Goal: Task Accomplishment & Management: Complete application form

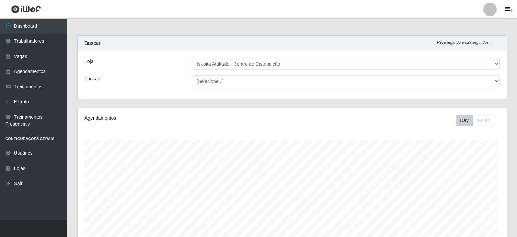
select select "425"
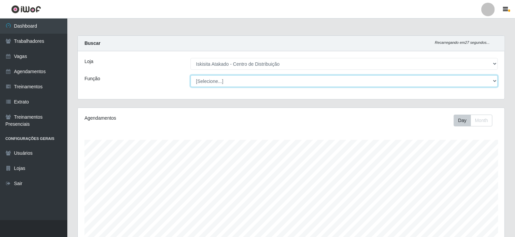
click at [219, 80] on select "[Selecione...] Auxiliar de Estoque Auxiliar de Estoque + Auxiliar de Estoque ++…" at bounding box center [345, 81] width 308 height 12
select select "75"
click at [191, 75] on select "[Selecione...] Auxiliar de Estoque Auxiliar de Estoque + Auxiliar de Estoque ++…" at bounding box center [345, 81] width 308 height 12
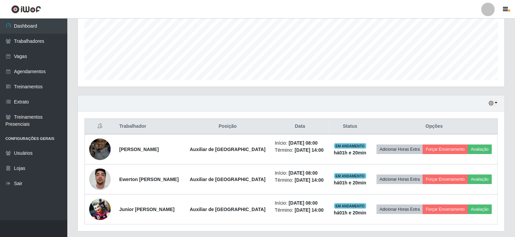
scroll to position [179, 0]
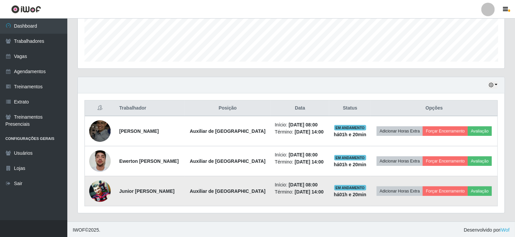
drag, startPoint x: 173, startPoint y: 191, endPoint x: 120, endPoint y: 188, distance: 53.3
click at [120, 188] on td "Junior [PERSON_NAME]" at bounding box center [149, 191] width 69 height 30
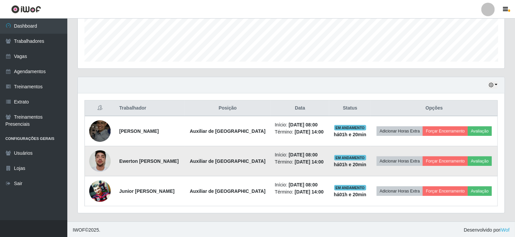
drag, startPoint x: 196, startPoint y: 160, endPoint x: 121, endPoint y: 161, distance: 75.8
click at [121, 161] on td "Ewerton [PERSON_NAME]" at bounding box center [149, 161] width 69 height 30
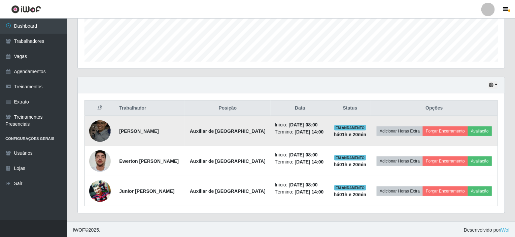
drag, startPoint x: 166, startPoint y: 131, endPoint x: 121, endPoint y: 131, distance: 44.8
click at [121, 131] on td "[PERSON_NAME]" at bounding box center [149, 131] width 69 height 30
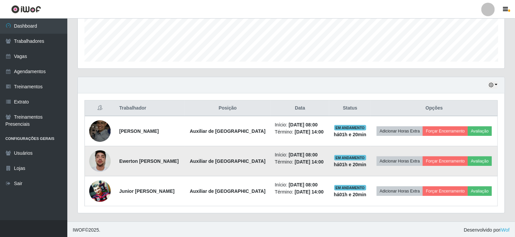
drag, startPoint x: 195, startPoint y: 161, endPoint x: 119, endPoint y: 159, distance: 76.5
click at [119, 159] on td "Ewerton [PERSON_NAME]" at bounding box center [149, 161] width 69 height 30
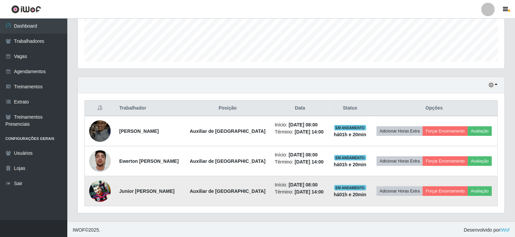
drag, startPoint x: 173, startPoint y: 191, endPoint x: 120, endPoint y: 188, distance: 54.0
click at [120, 188] on td "Junior [PERSON_NAME]" at bounding box center [149, 191] width 69 height 30
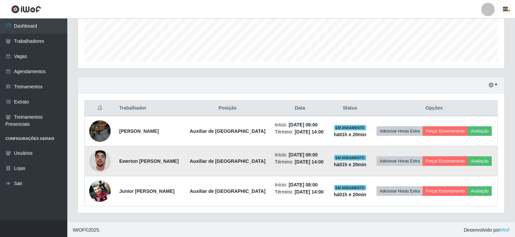
drag, startPoint x: 195, startPoint y: 160, endPoint x: 117, endPoint y: 160, distance: 78.1
click at [117, 160] on td "Ewerton [PERSON_NAME]" at bounding box center [149, 161] width 69 height 30
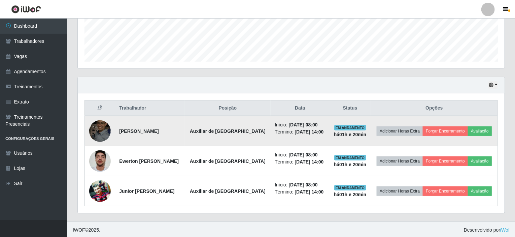
drag, startPoint x: 164, startPoint y: 129, endPoint x: 120, endPoint y: 130, distance: 44.5
click at [120, 130] on td "[PERSON_NAME]" at bounding box center [149, 131] width 69 height 30
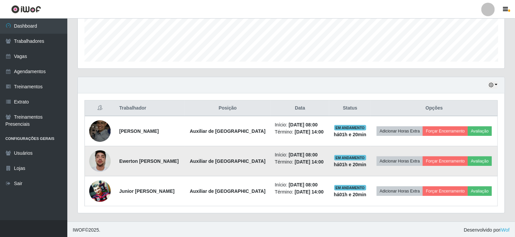
drag, startPoint x: 197, startPoint y: 161, endPoint x: 117, endPoint y: 161, distance: 79.5
click at [117, 161] on td "Ewerton [PERSON_NAME]" at bounding box center [149, 161] width 69 height 30
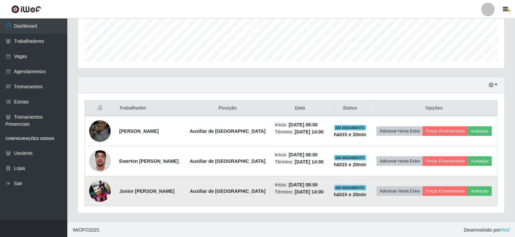
drag, startPoint x: 171, startPoint y: 190, endPoint x: 120, endPoint y: 190, distance: 51.2
click at [120, 190] on td "Junior [PERSON_NAME]" at bounding box center [149, 191] width 69 height 30
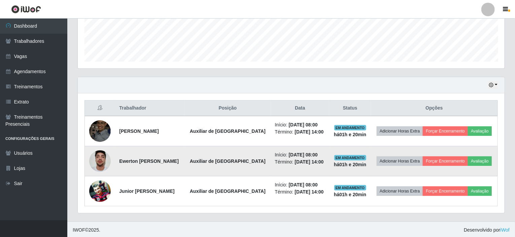
drag, startPoint x: 198, startPoint y: 160, endPoint x: 119, endPoint y: 159, distance: 78.8
click at [119, 159] on td "Ewerton [PERSON_NAME]" at bounding box center [149, 161] width 69 height 30
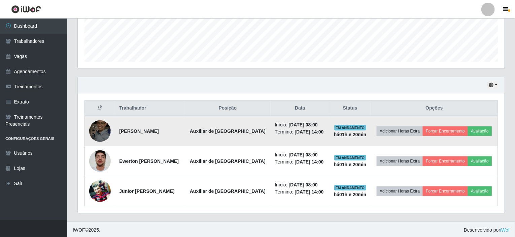
drag, startPoint x: 172, startPoint y: 130, endPoint x: 114, endPoint y: 132, distance: 57.9
click at [114, 132] on tr "[PERSON_NAME] Auxiliar de Estoque Início: [DATE] 08:00 Término: [DATE] 14:00 EM…" at bounding box center [291, 131] width 413 height 30
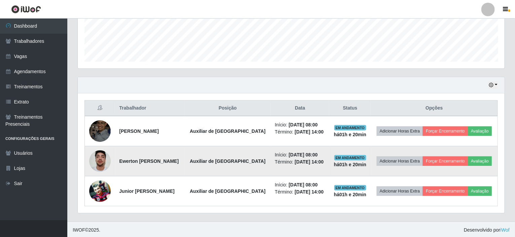
click at [185, 158] on td "Ewerton [PERSON_NAME]" at bounding box center [149, 161] width 69 height 30
drag, startPoint x: 196, startPoint y: 161, endPoint x: 106, endPoint y: 161, distance: 89.6
click at [106, 161] on tr "Ewerton [PERSON_NAME] Auxiliar de Estoque Início: [DATE] 08:00 Término: [DATE] …" at bounding box center [291, 161] width 413 height 30
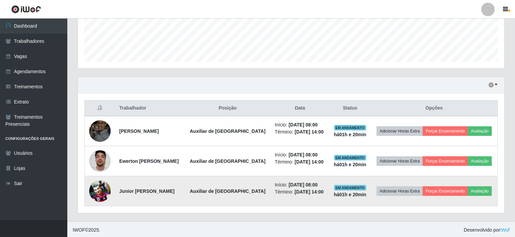
click at [172, 191] on td "Junior [PERSON_NAME]" at bounding box center [149, 191] width 69 height 30
drag, startPoint x: 147, startPoint y: 188, endPoint x: 120, endPoint y: 186, distance: 26.7
click at [120, 186] on td "Junior [PERSON_NAME]" at bounding box center [149, 191] width 69 height 30
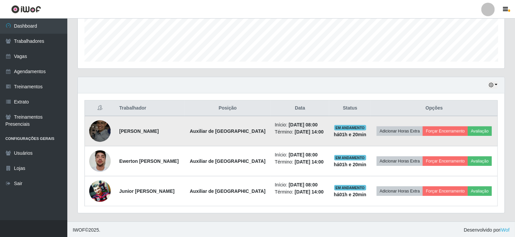
drag, startPoint x: 163, startPoint y: 129, endPoint x: 118, endPoint y: 129, distance: 45.5
click at [118, 129] on td "[PERSON_NAME]" at bounding box center [149, 131] width 69 height 30
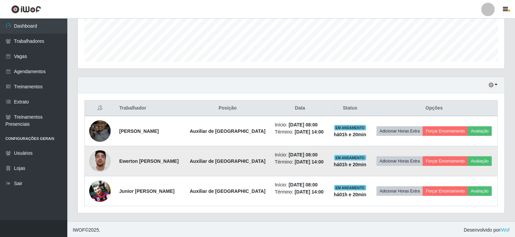
drag, startPoint x: 194, startPoint y: 161, endPoint x: 120, endPoint y: 159, distance: 74.5
click at [120, 159] on td "Ewerton [PERSON_NAME]" at bounding box center [149, 161] width 69 height 30
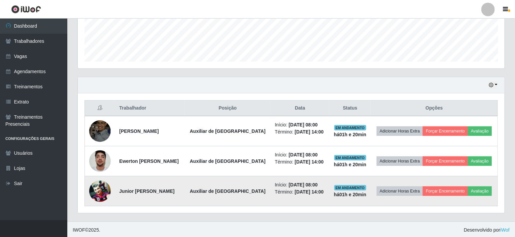
drag, startPoint x: 178, startPoint y: 193, endPoint x: 117, endPoint y: 190, distance: 60.3
click at [117, 190] on td "Junior [PERSON_NAME]" at bounding box center [149, 191] width 69 height 30
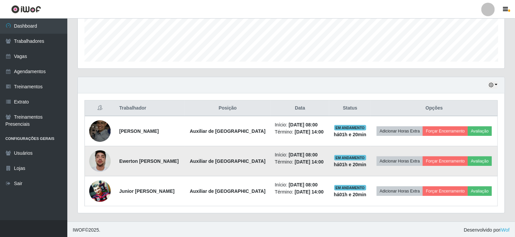
drag, startPoint x: 198, startPoint y: 161, endPoint x: 120, endPoint y: 158, distance: 77.8
click at [120, 158] on td "Ewerton [PERSON_NAME]" at bounding box center [149, 161] width 69 height 30
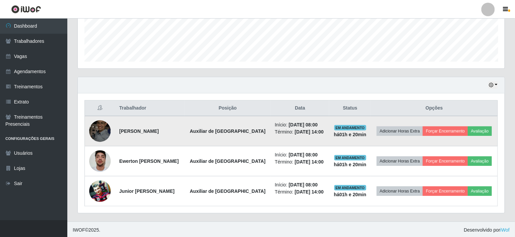
drag, startPoint x: 163, startPoint y: 131, endPoint x: 120, endPoint y: 131, distance: 42.8
click at [120, 131] on td "[PERSON_NAME]" at bounding box center [149, 131] width 69 height 30
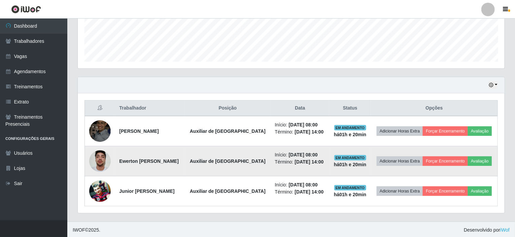
drag, startPoint x: 195, startPoint y: 160, endPoint x: 113, endPoint y: 164, distance: 82.3
click at [113, 164] on tr "Ewerton [PERSON_NAME] Auxiliar de Estoque Início: [DATE] 08:00 Término: [DATE] …" at bounding box center [291, 161] width 413 height 30
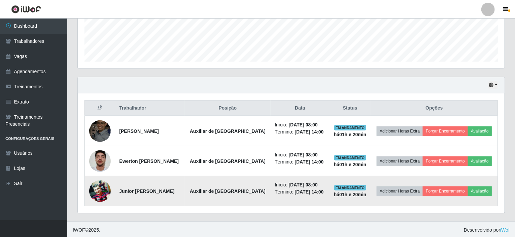
click at [183, 190] on td "Junior [PERSON_NAME]" at bounding box center [149, 191] width 69 height 30
drag, startPoint x: 173, startPoint y: 193, endPoint x: 120, endPoint y: 191, distance: 53.3
click at [120, 191] on td "Junior [PERSON_NAME]" at bounding box center [149, 191] width 69 height 30
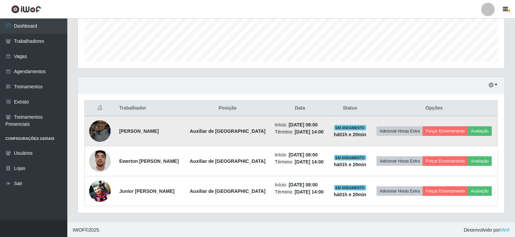
click at [158, 128] on strong "[PERSON_NAME]" at bounding box center [138, 130] width 39 height 5
drag, startPoint x: 164, startPoint y: 131, endPoint x: 120, endPoint y: 132, distance: 44.8
click at [120, 132] on td "[PERSON_NAME]" at bounding box center [149, 131] width 69 height 30
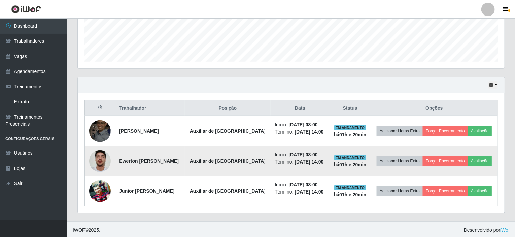
drag, startPoint x: 198, startPoint y: 161, endPoint x: 119, endPoint y: 163, distance: 79.2
click at [119, 163] on td "Ewerton [PERSON_NAME]" at bounding box center [149, 161] width 69 height 30
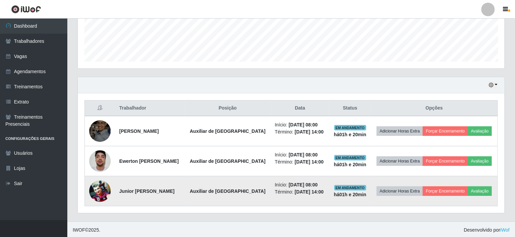
drag, startPoint x: 173, startPoint y: 192, endPoint x: 119, endPoint y: 188, distance: 54.4
click at [119, 188] on td "Junior [PERSON_NAME]" at bounding box center [149, 191] width 69 height 30
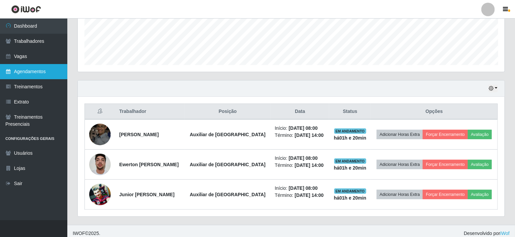
scroll to position [78, 0]
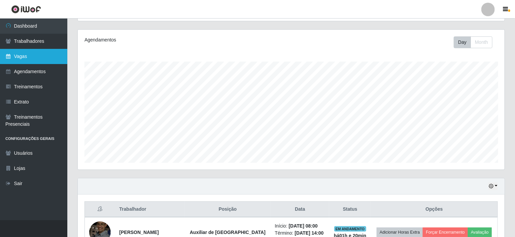
click at [26, 60] on link "Vagas" at bounding box center [33, 56] width 67 height 15
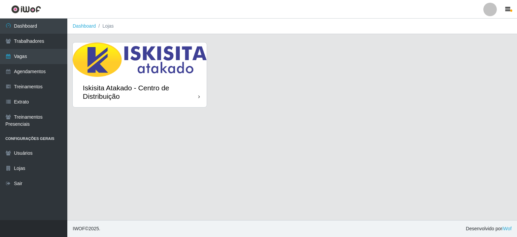
click at [179, 95] on div "Iskisita Atakado - Centro de Distribuição" at bounding box center [141, 92] width 116 height 17
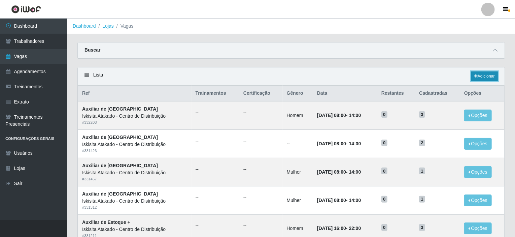
click at [486, 75] on link "Adicionar" at bounding box center [485, 75] width 27 height 9
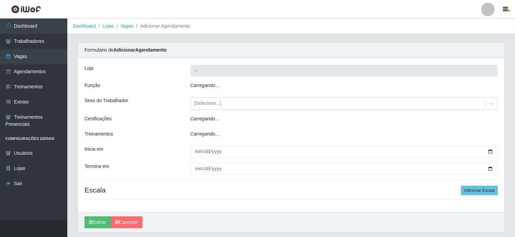
type input "Iskisita Atakado - Centro de Distribuição"
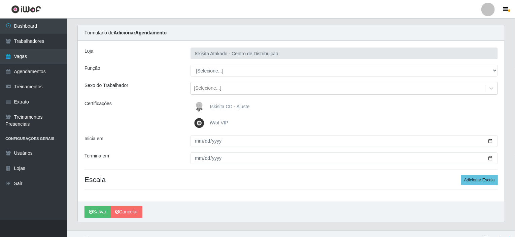
scroll to position [27, 0]
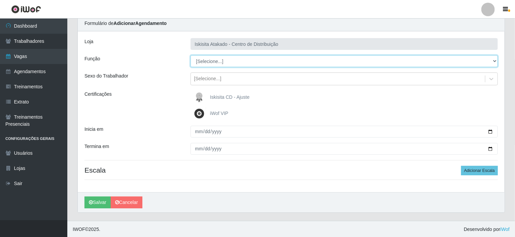
click at [241, 60] on select "[Selecione...] Auxiliar de Estoque Auxiliar de Estoque + Auxiliar de Estoque ++…" at bounding box center [345, 61] width 308 height 12
select select "75"
click at [191, 55] on select "[Selecione...] Auxiliar de Estoque Auxiliar de Estoque + Auxiliar de Estoque ++…" at bounding box center [345, 61] width 308 height 12
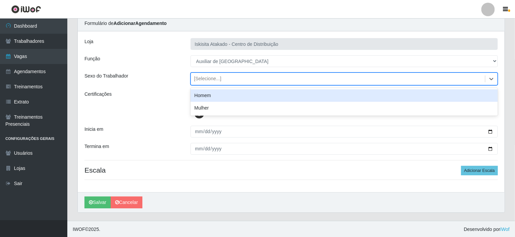
click at [228, 80] on div "[Selecione...]" at bounding box center [338, 78] width 295 height 11
click at [218, 96] on div "Homem" at bounding box center [345, 95] width 308 height 12
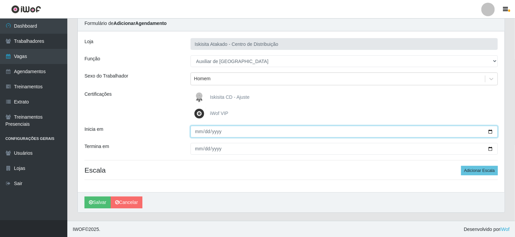
click at [199, 130] on input "Inicia em" at bounding box center [345, 132] width 308 height 12
type input "[PHONE_NUMBER]"
type input "[DATE]"
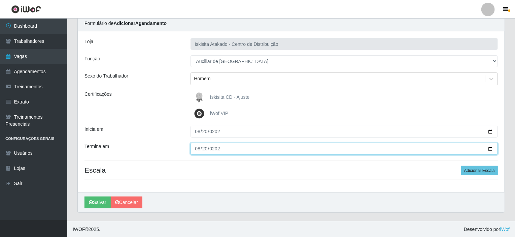
type input "[DATE]"
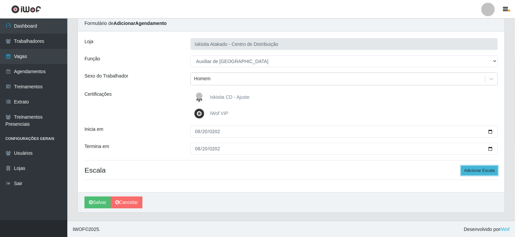
click at [490, 172] on button "Adicionar Escala" at bounding box center [479, 170] width 37 height 9
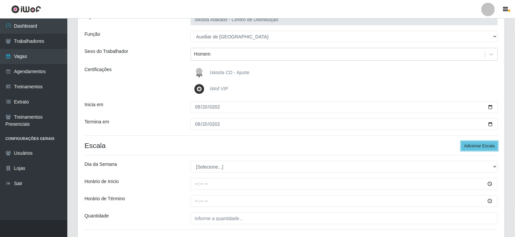
scroll to position [94, 0]
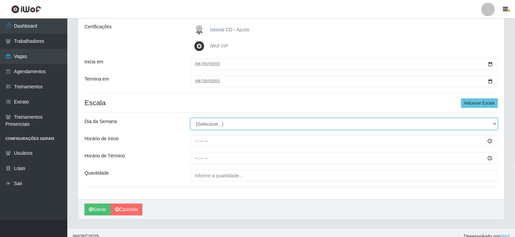
click at [219, 127] on select "[Selecione...] Segunda Terça Quarta Quinta Sexta Sábado Domingo" at bounding box center [345, 124] width 308 height 12
select select "3"
click at [191, 118] on select "[Selecione...] Segunda Terça Quarta Quinta Sexta Sábado Domingo" at bounding box center [345, 124] width 308 height 12
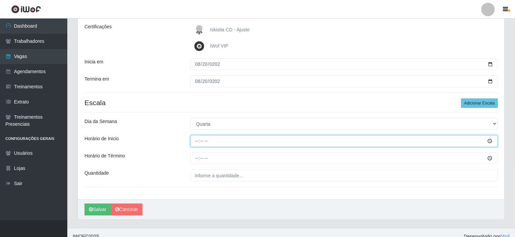
click at [196, 140] on input "Horário de Inicio" at bounding box center [345, 141] width 308 height 12
type input "08:00"
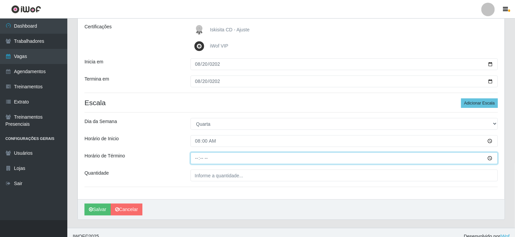
type input "14:00"
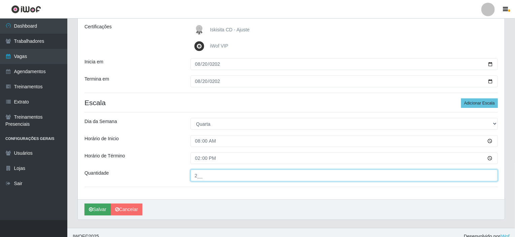
type input "2__"
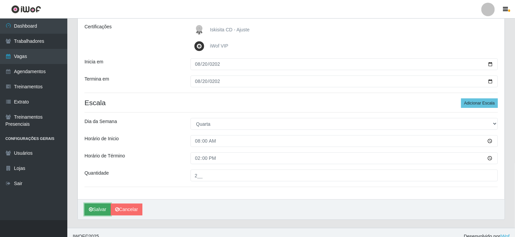
click at [94, 207] on button "Salvar" at bounding box center [98, 209] width 26 height 12
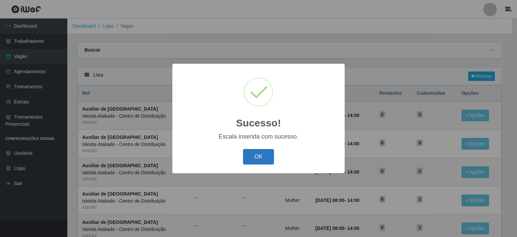
click at [257, 156] on button "OK" at bounding box center [258, 157] width 31 height 16
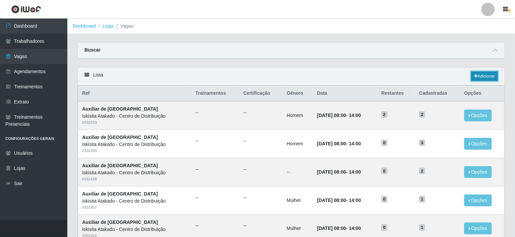
click at [488, 79] on link "Adicionar" at bounding box center [485, 75] width 27 height 9
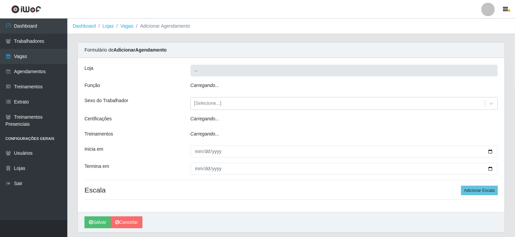
type input "Iskisita Atakado - Centro de Distribuição"
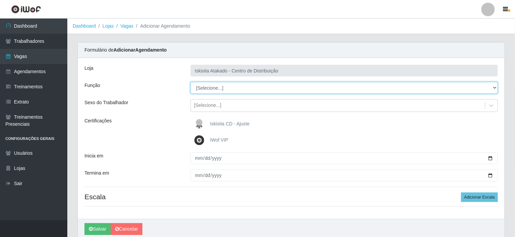
click at [272, 88] on select "[Selecione...] Auxiliar de Estoque Auxiliar de Estoque + Auxiliar de Estoque ++…" at bounding box center [345, 88] width 308 height 12
select select "75"
click at [191, 82] on select "[Selecione...] Auxiliar de Estoque Auxiliar de Estoque + Auxiliar de Estoque ++…" at bounding box center [345, 88] width 308 height 12
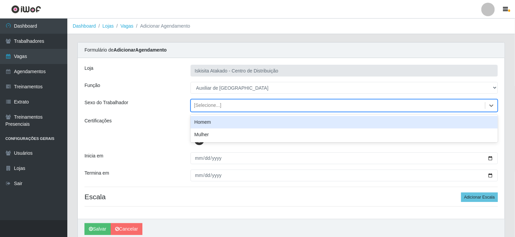
click at [228, 108] on div "[Selecione...]" at bounding box center [338, 105] width 295 height 11
click at [214, 121] on div "Homem" at bounding box center [345, 122] width 308 height 12
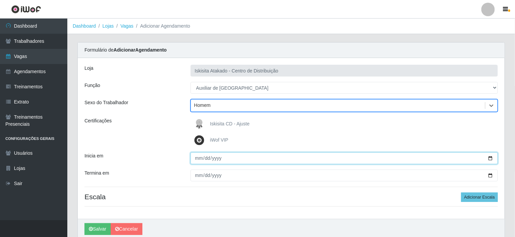
click at [199, 158] on input "Inicia em" at bounding box center [345, 158] width 308 height 12
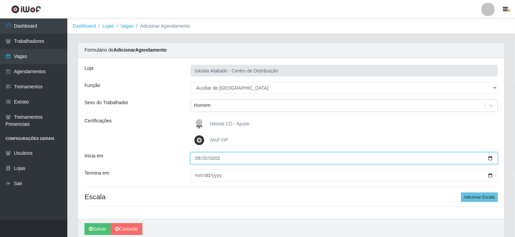
type input "[DATE]"
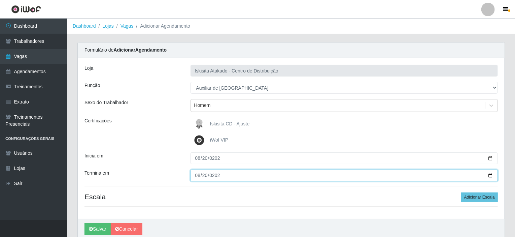
type input "[DATE]"
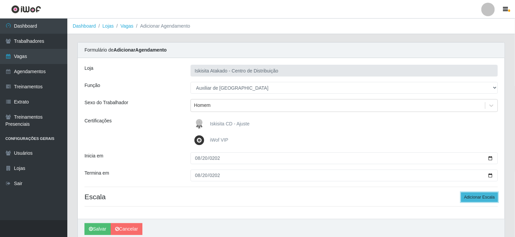
click at [476, 198] on button "Adicionar Escala" at bounding box center [479, 196] width 37 height 9
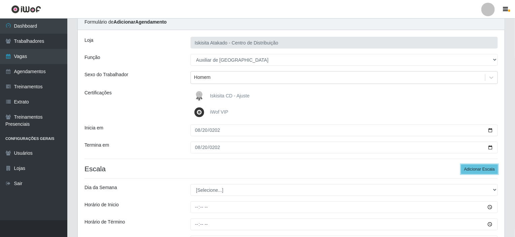
scroll to position [67, 0]
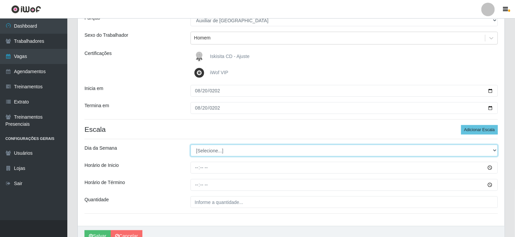
click at [209, 151] on select "[Selecione...] Segunda Terça Quarta Quinta Sexta Sábado Domingo" at bounding box center [345, 150] width 308 height 12
select select "3"
click at [191, 144] on select "[Selecione...] Segunda Terça Quarta Quinta Sexta Sábado Domingo" at bounding box center [345, 150] width 308 height 12
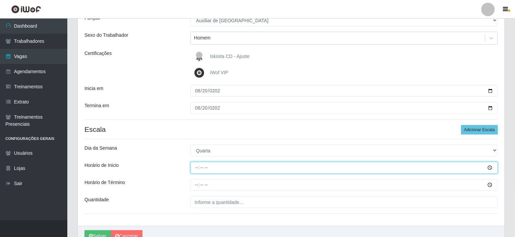
click at [197, 167] on input "Horário de Inicio" at bounding box center [345, 168] width 308 height 12
type input "22:00"
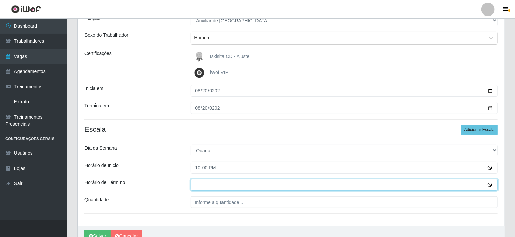
type input "04:00"
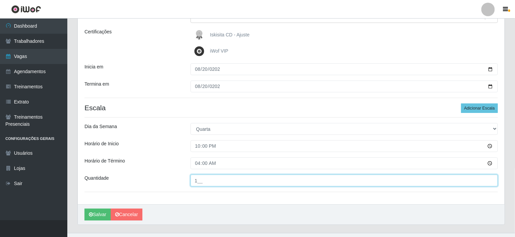
scroll to position [101, 0]
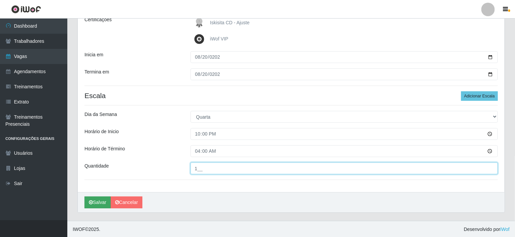
type input "1__"
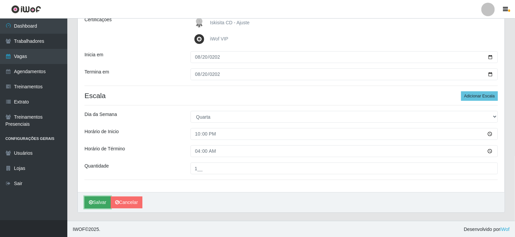
click at [105, 203] on button "Salvar" at bounding box center [98, 202] width 26 height 12
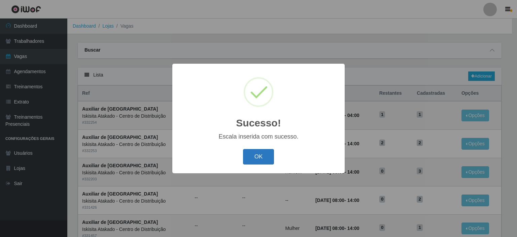
click at [256, 156] on button "OK" at bounding box center [258, 157] width 31 height 16
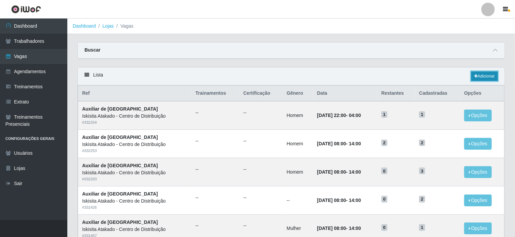
click at [486, 74] on link "Adicionar" at bounding box center [485, 75] width 27 height 9
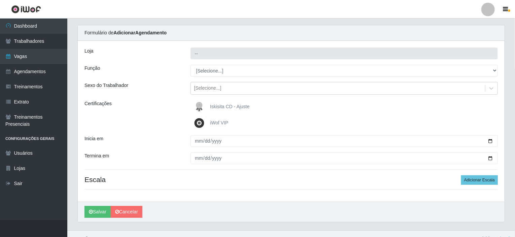
scroll to position [27, 0]
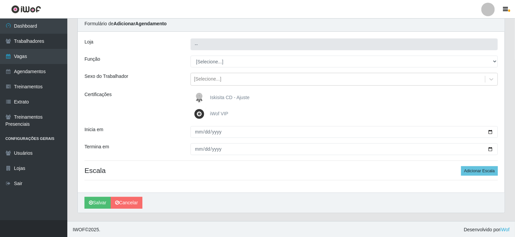
type input "Iskisita Atakado - Centro de Distribuição"
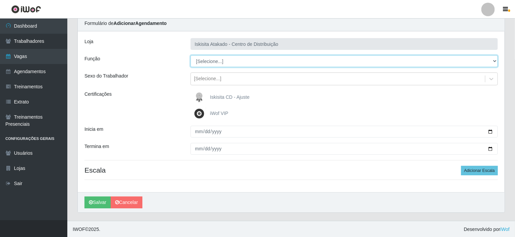
click at [255, 62] on select "[Selecione...] Auxiliar de Estoque Auxiliar de Estoque + Auxiliar de Estoque ++…" at bounding box center [345, 61] width 308 height 12
select select "75"
click at [191, 55] on select "[Selecione...] Auxiliar de Estoque Auxiliar de Estoque + Auxiliar de Estoque ++…" at bounding box center [345, 61] width 308 height 12
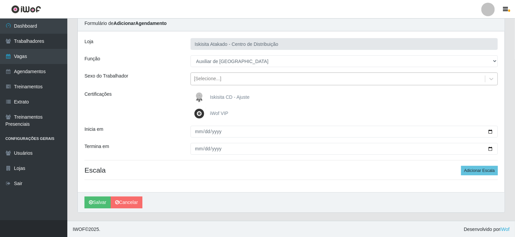
click at [214, 79] on div "[Selecione...]" at bounding box center [207, 78] width 27 height 7
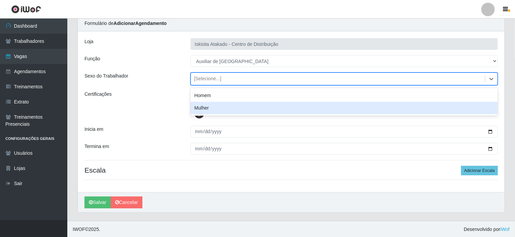
click at [203, 105] on div "Mulher" at bounding box center [345, 108] width 308 height 12
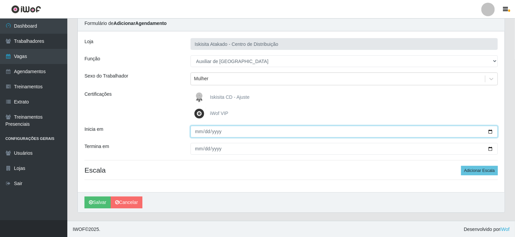
click at [195, 131] on input "Inicia em" at bounding box center [345, 132] width 308 height 12
type input "[DATE]"
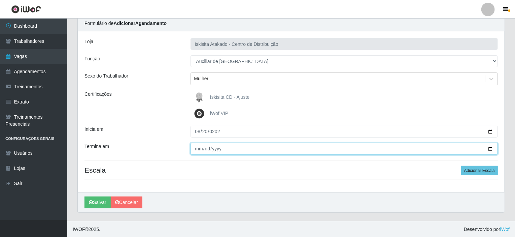
type input "[PHONE_NUMBER]"
type input "[DATE]"
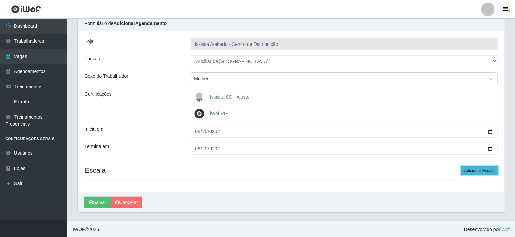
click at [479, 171] on button "Adicionar Escala" at bounding box center [479, 170] width 37 height 9
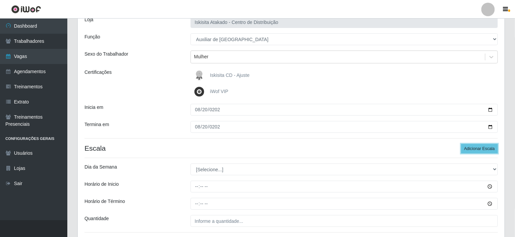
scroll to position [101, 0]
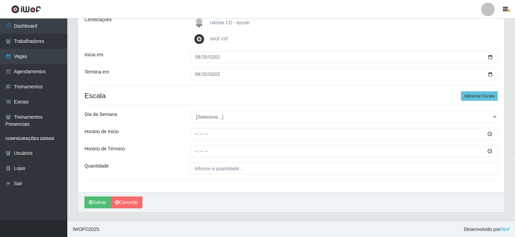
click at [288, 124] on div "[PERSON_NAME] Atakado - Centro de Distribuição Função [Selecione...] Auxiliar d…" at bounding box center [291, 74] width 427 height 235
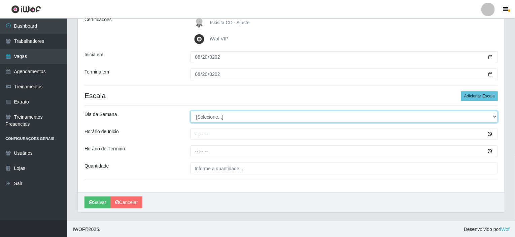
click at [288, 120] on select "[Selecione...] Segunda Terça Quarta Quinta Sexta Sábado Domingo" at bounding box center [345, 117] width 308 height 12
select select "3"
click at [191, 111] on select "[Selecione...] Segunda Terça Quarta Quinta Sexta Sábado Domingo" at bounding box center [345, 117] width 308 height 12
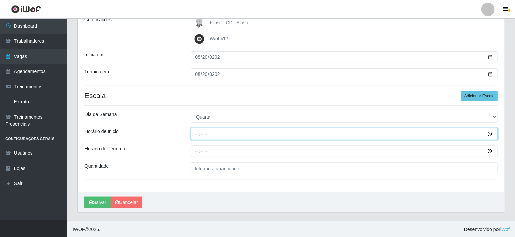
click at [201, 132] on input "Horário de Inicio" at bounding box center [345, 134] width 308 height 12
click at [194, 133] on input "Horário de Inicio" at bounding box center [345, 134] width 308 height 12
click at [199, 133] on input "Horário de Inicio" at bounding box center [345, 134] width 308 height 12
click at [195, 132] on input "Horário de Inicio" at bounding box center [345, 134] width 308 height 12
type input "08:00"
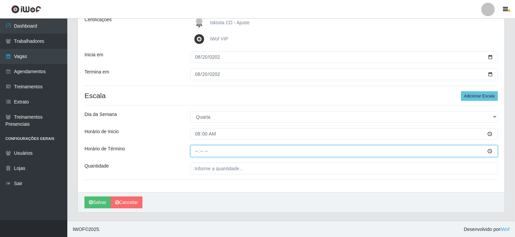
type input "14:00"
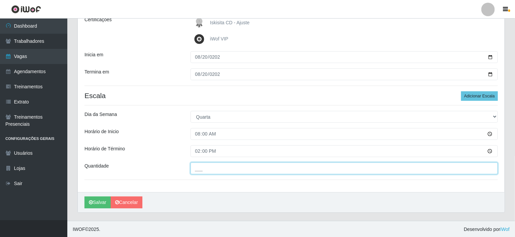
click at [286, 170] on input "___" at bounding box center [345, 168] width 308 height 12
type input "1__"
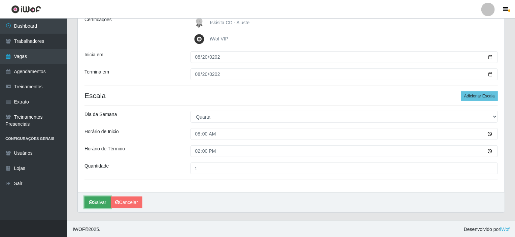
click at [93, 197] on button "Salvar" at bounding box center [98, 202] width 26 height 12
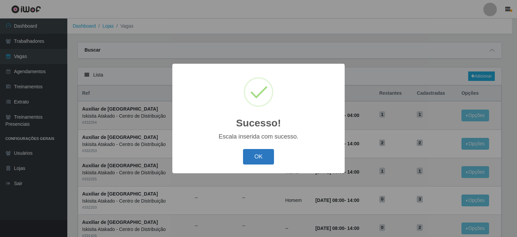
click at [258, 160] on button "OK" at bounding box center [258, 157] width 31 height 16
